Goal: Task Accomplishment & Management: Use online tool/utility

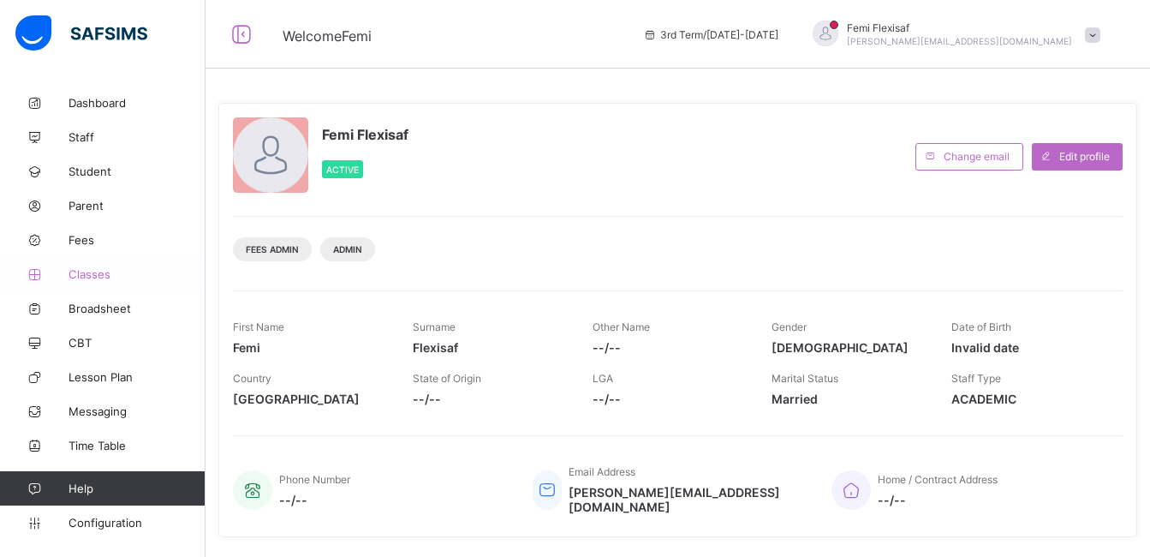
click at [80, 274] on span "Classes" at bounding box center [137, 274] width 137 height 14
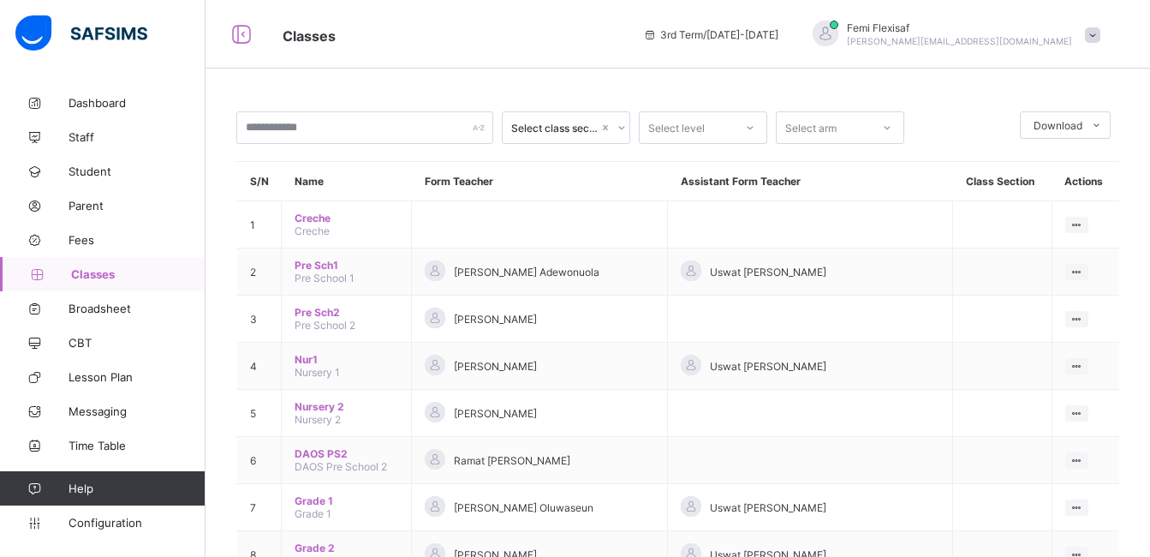
click at [555, 47] on div "Classes 3rd Term / 2024-2025 Femi Flexisaf olufemi.ibitokun@flexisaf.com" at bounding box center [575, 34] width 1150 height 69
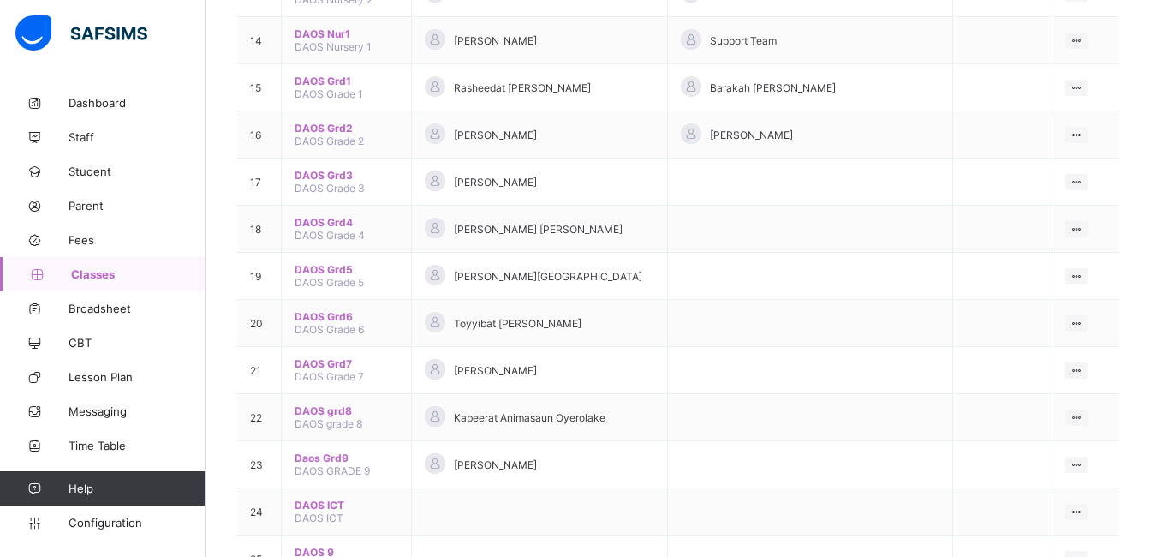
scroll to position [831, 0]
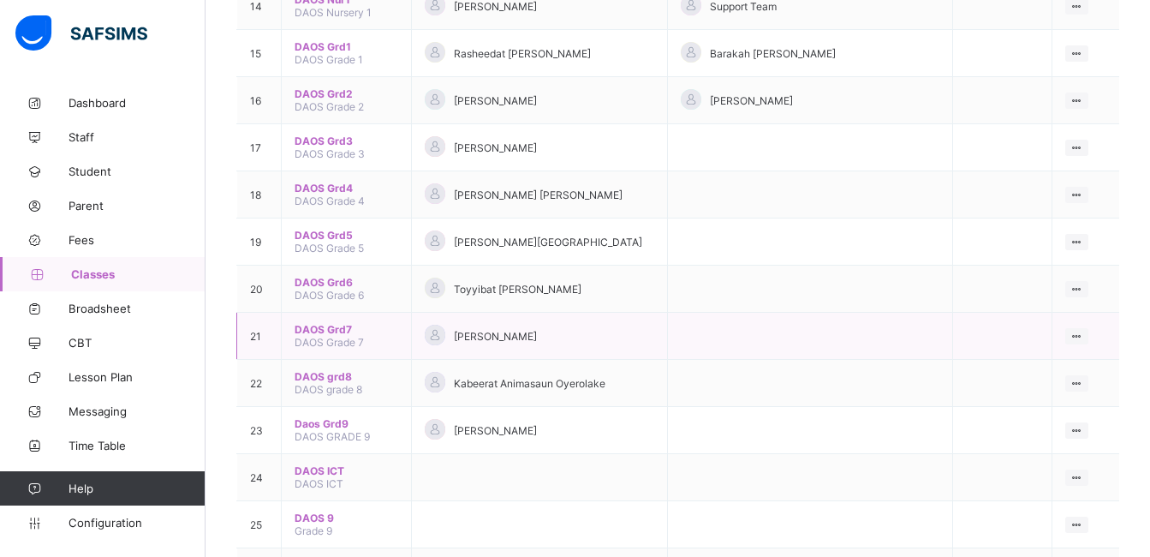
click at [495, 344] on div "[PERSON_NAME]" at bounding box center [539, 336] width 229 height 23
click at [330, 423] on span "Daos Grd9" at bounding box center [347, 423] width 104 height 13
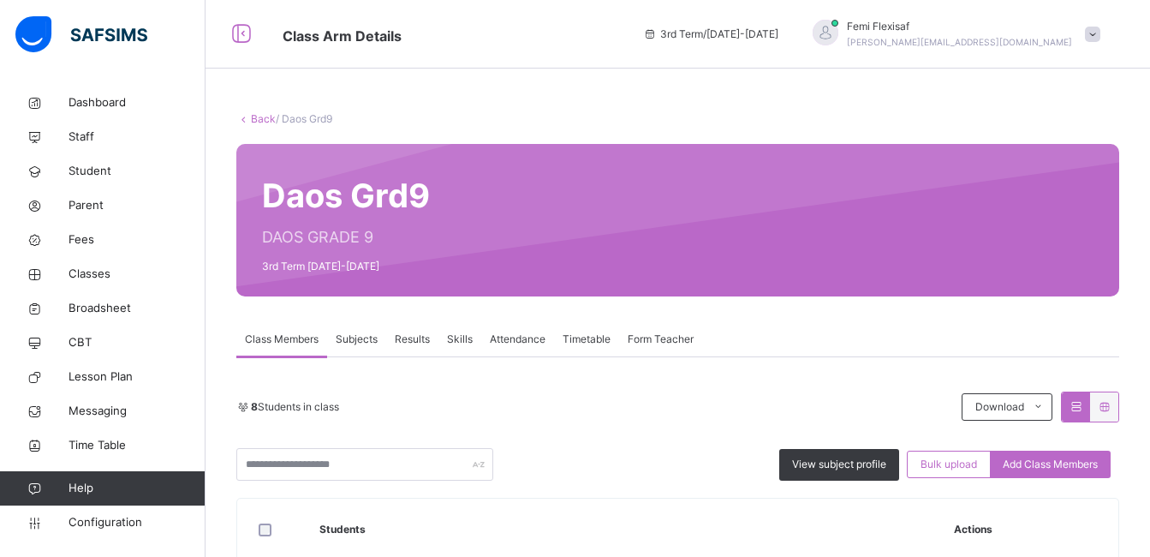
click at [412, 341] on span "Results" at bounding box center [412, 338] width 35 height 15
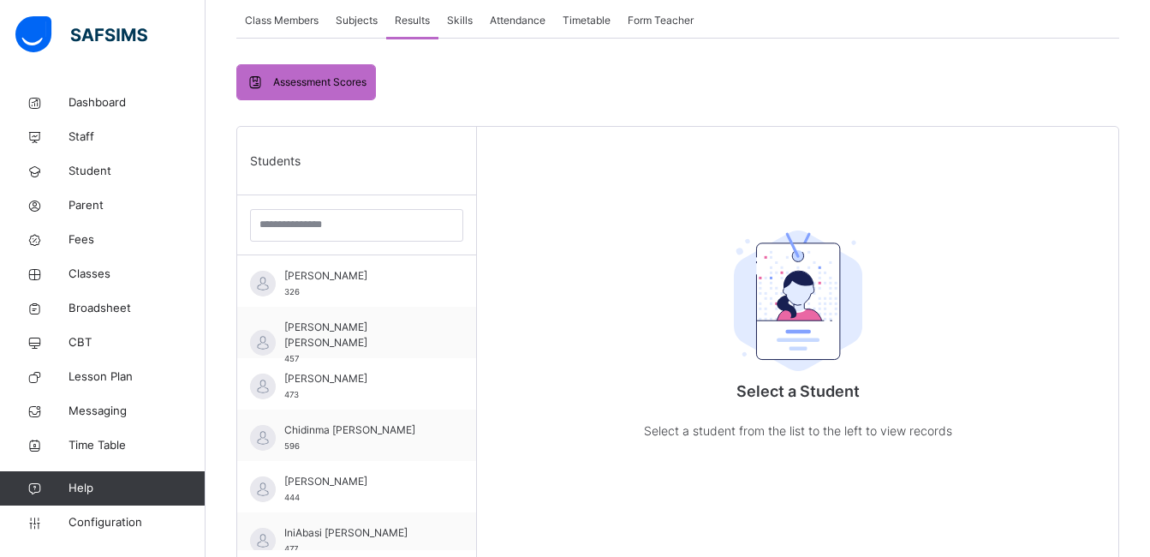
scroll to position [343, 0]
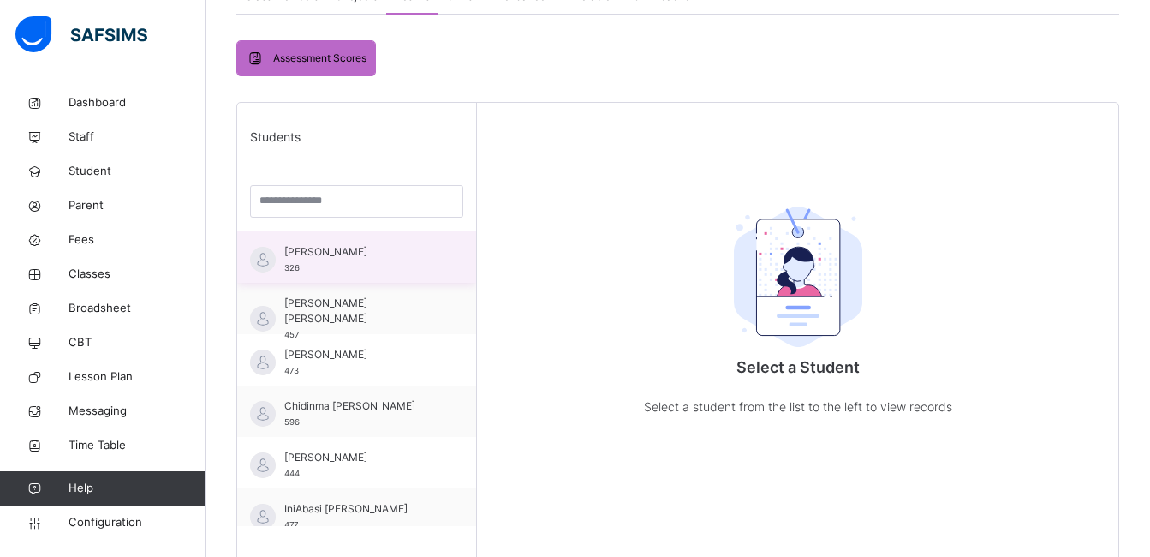
click at [331, 257] on span "[PERSON_NAME]" at bounding box center [360, 251] width 153 height 15
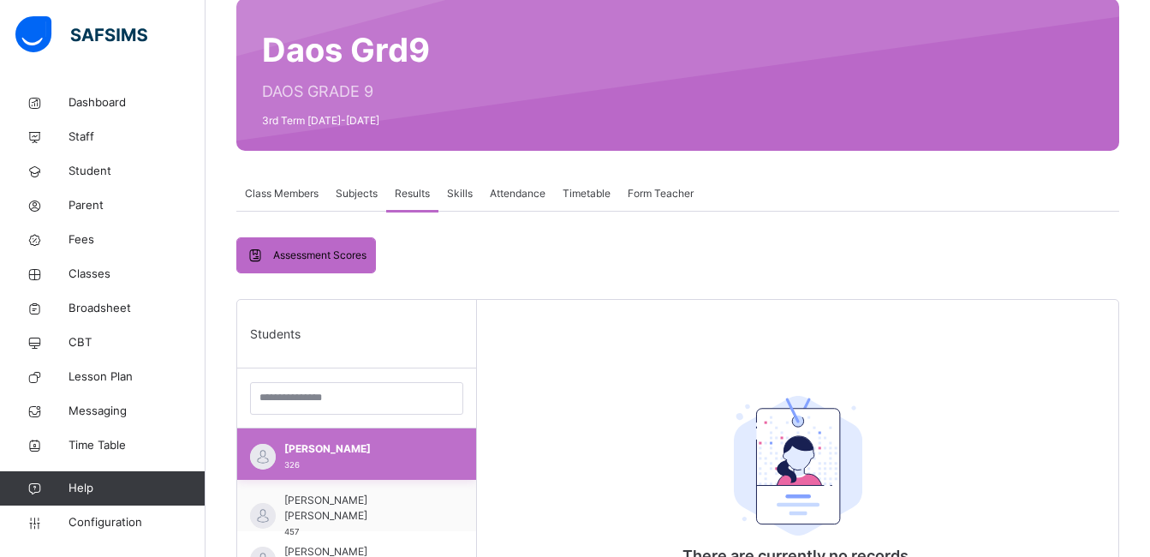
scroll to position [137, 0]
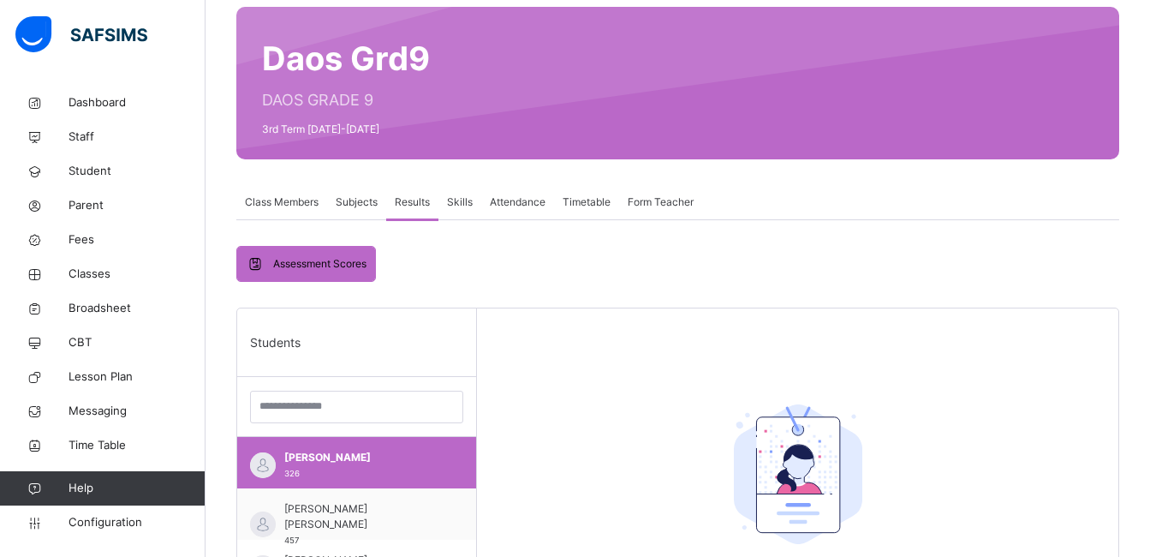
click at [346, 208] on span "Subjects" at bounding box center [357, 201] width 42 height 15
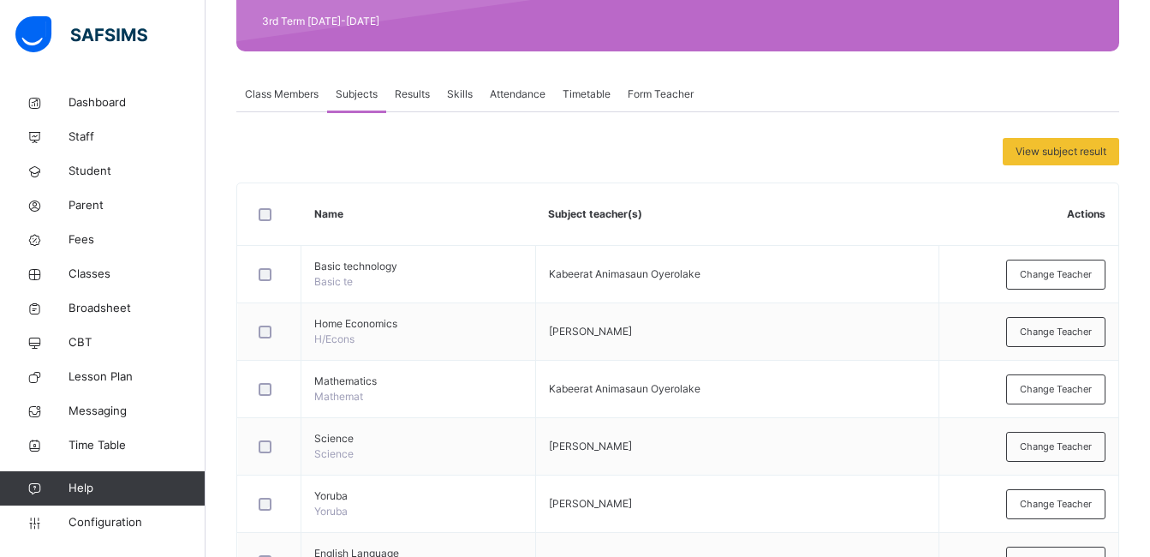
scroll to position [308, 0]
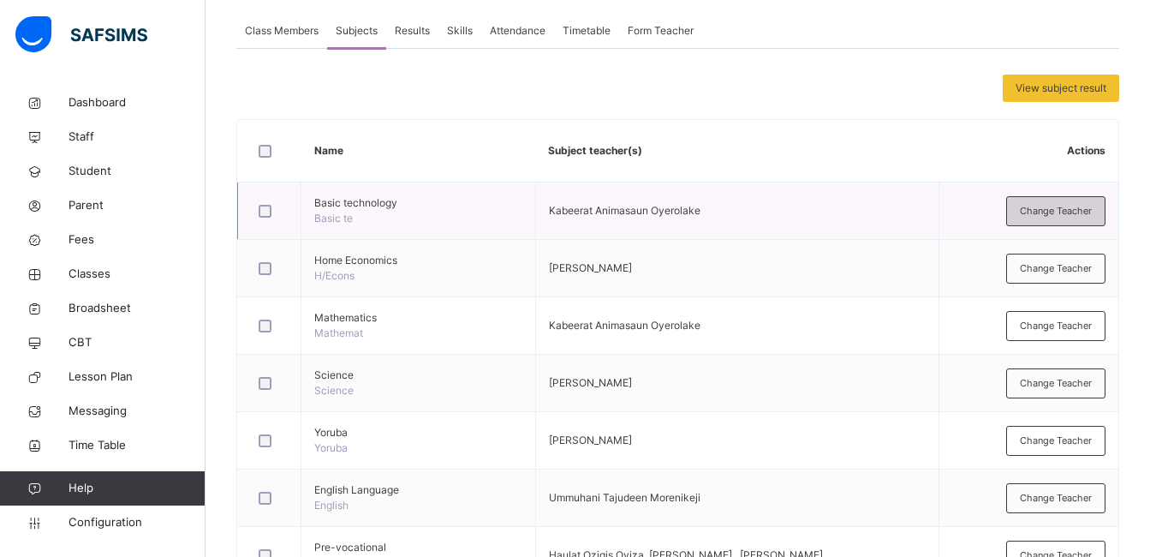
click at [1059, 211] on span "Change Teacher" at bounding box center [1056, 211] width 72 height 15
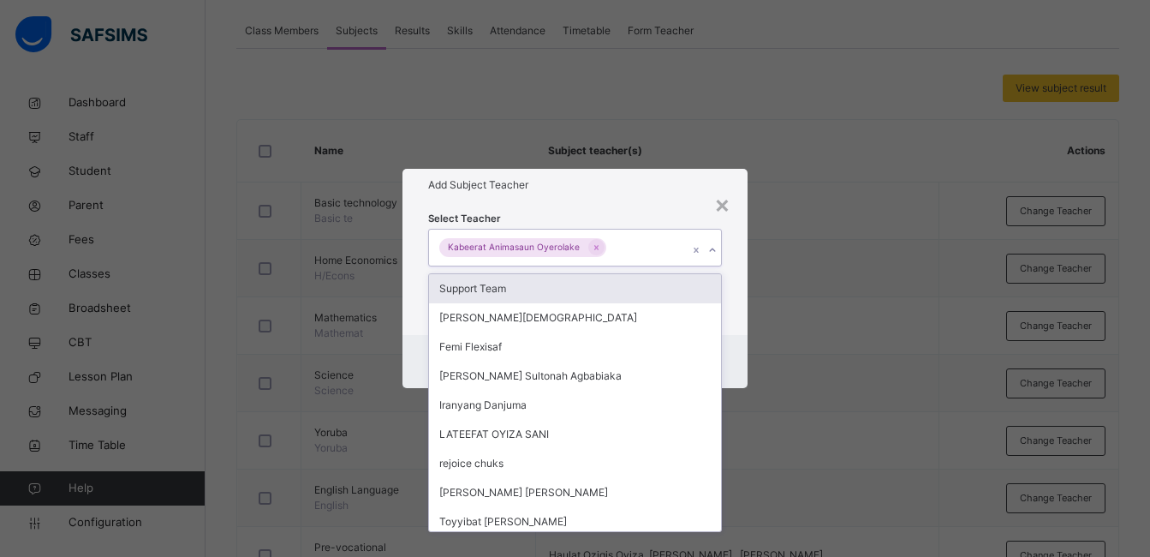
click at [627, 247] on div "Kabeerat Animasaun Oyerolake" at bounding box center [558, 247] width 259 height 36
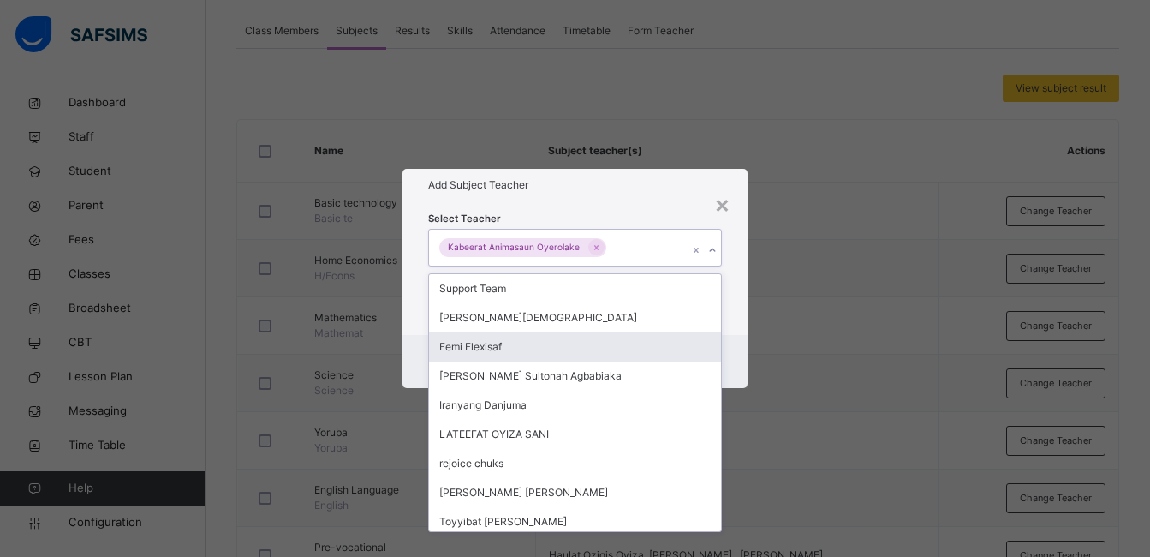
click at [486, 354] on div "Femi Flexisaf" at bounding box center [575, 346] width 292 height 29
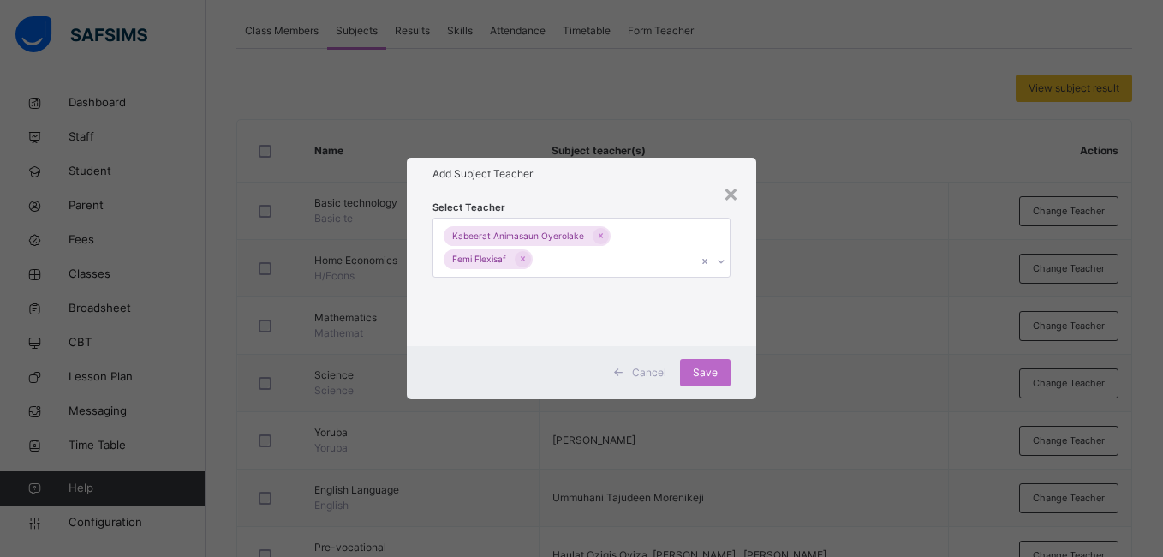
click at [664, 186] on div "Add Subject Teacher" at bounding box center [581, 174] width 349 height 33
click at [712, 372] on span "Save" at bounding box center [705, 372] width 25 height 15
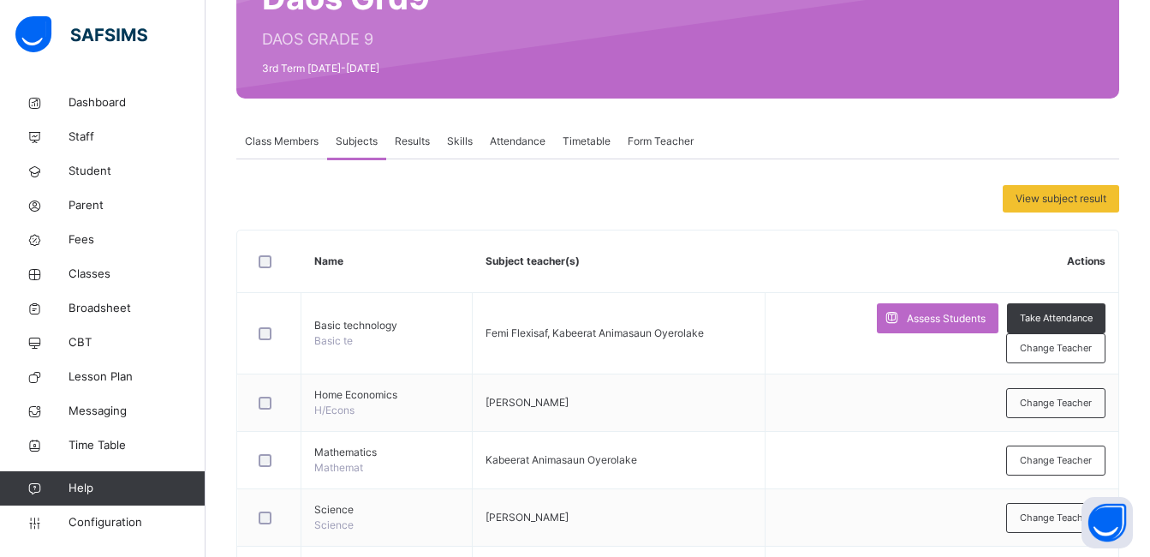
scroll to position [206, 0]
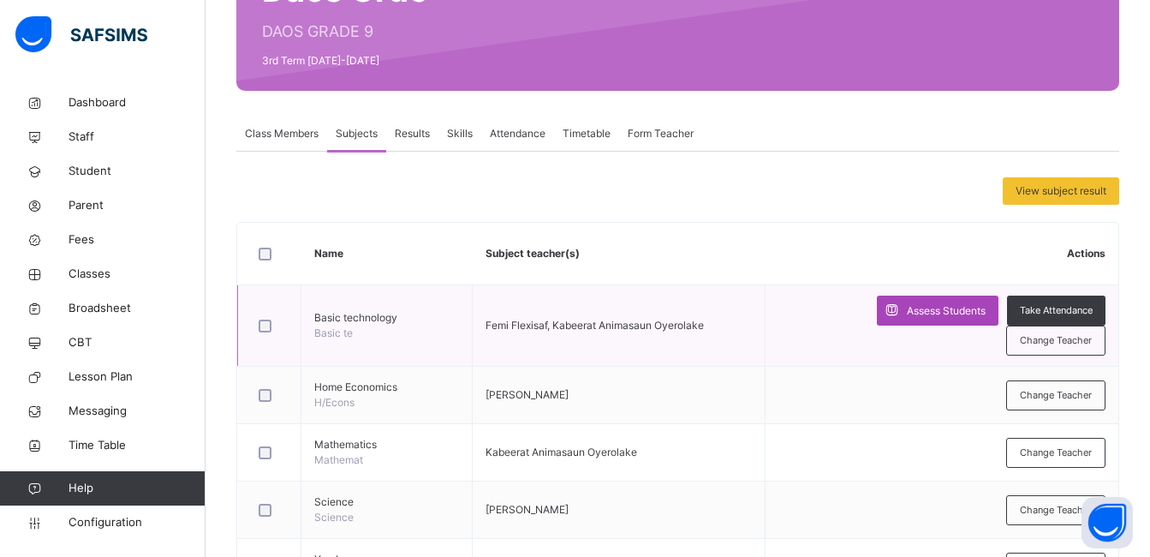
click at [922, 308] on span "Assess Students" at bounding box center [946, 310] width 79 height 15
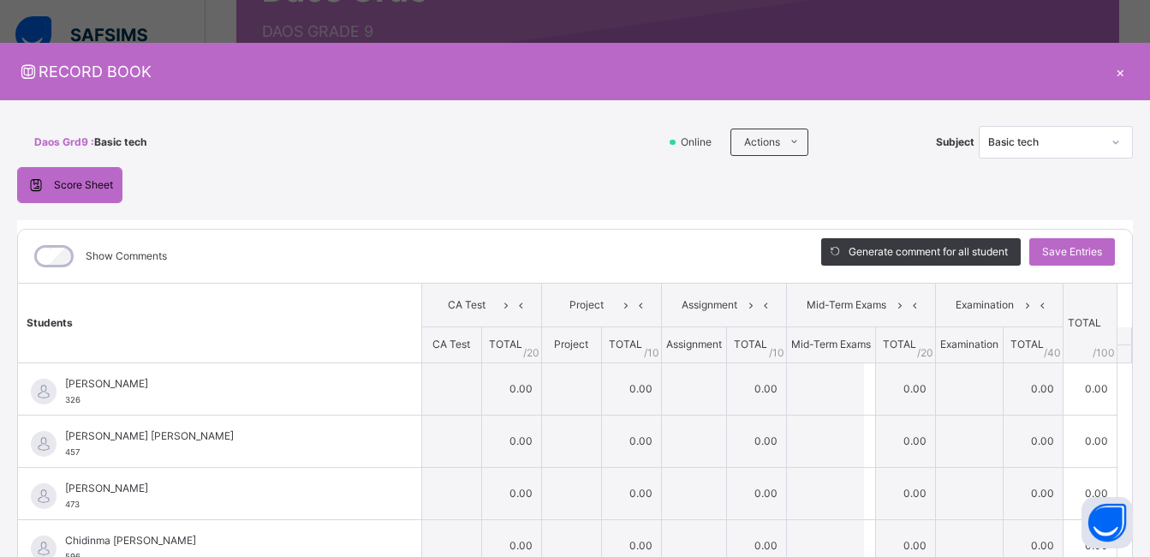
click at [1107, 72] on div "×" at bounding box center [1120, 71] width 26 height 23
